Goal: Task Accomplishment & Management: Manage account settings

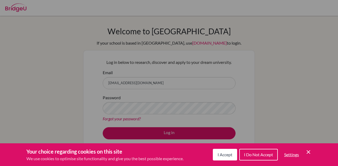
click at [309, 154] on icon "Cookie Control Close Icon" at bounding box center [308, 152] width 6 height 6
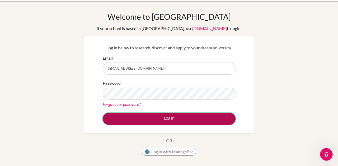
click at [108, 114] on button "Log in" at bounding box center [169, 119] width 133 height 12
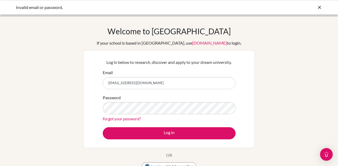
click at [165, 84] on input "[EMAIL_ADDRESS][DOMAIN_NAME]" at bounding box center [169, 83] width 133 height 12
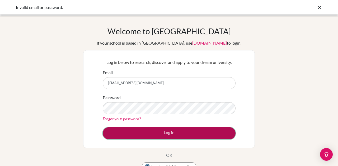
click at [144, 135] on button "Log in" at bounding box center [169, 133] width 133 height 12
